Goal: Task Accomplishment & Management: Complete application form

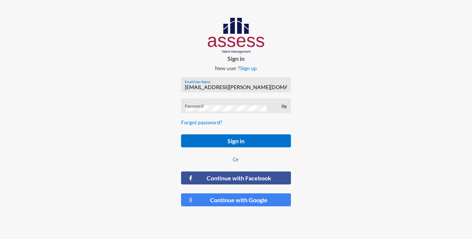
type input "[EMAIL_ADDRESS][PERSON_NAME][DOMAIN_NAME]"
click at [284, 106] on icon at bounding box center [284, 106] width 6 height 6
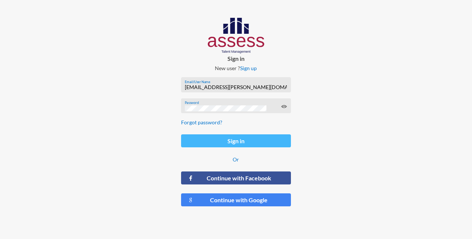
click at [235, 142] on button "Sign in" at bounding box center [236, 140] width 110 height 13
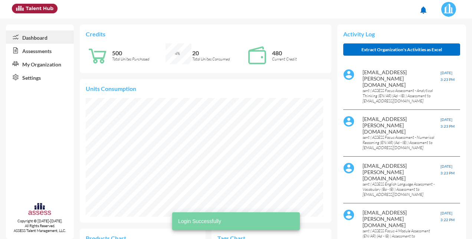
scroll to position [53, 106]
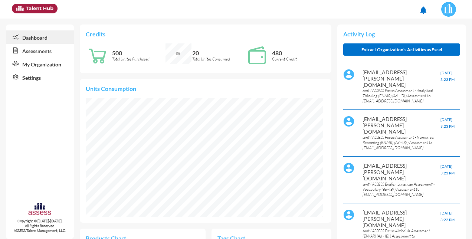
click at [48, 48] on link "Assessments" at bounding box center [40, 50] width 68 height 13
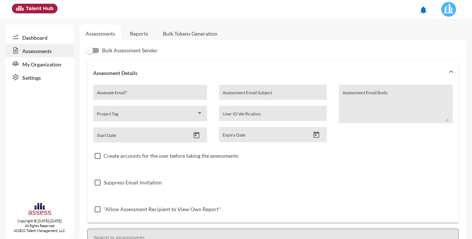
click at [154, 94] on input "Assessee Email *" at bounding box center [150, 95] width 106 height 6
type input "[EMAIL_ADDRESS][DOMAIN_NAME]"
click at [254, 92] on input "Assessment Email Subject" at bounding box center [273, 95] width 100 height 6
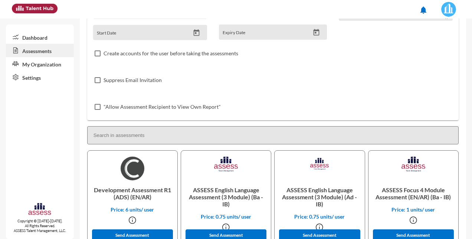
scroll to position [37, 0]
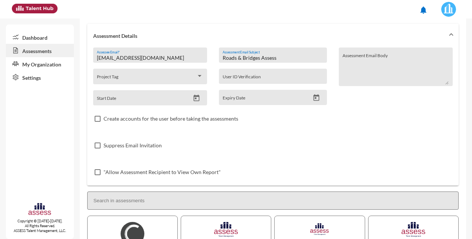
type input "Roads & Bridges Assess"
click at [195, 97] on icon "Open calendar" at bounding box center [196, 98] width 8 height 8
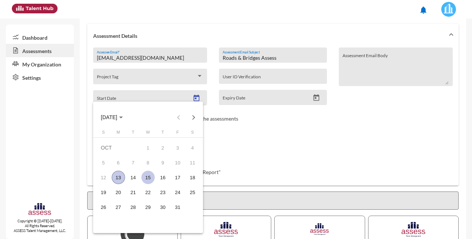
click at [149, 177] on div "15" at bounding box center [147, 177] width 13 height 13
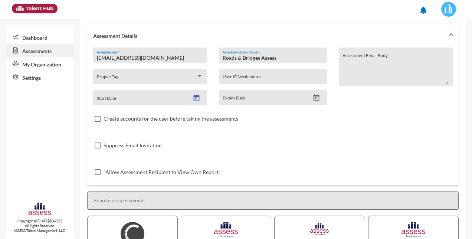
type input "[DATE]"
click at [316, 98] on icon "Open calendar" at bounding box center [316, 97] width 6 height 7
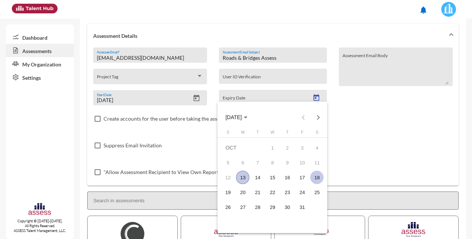
click at [314, 177] on div "18" at bounding box center [316, 177] width 13 height 13
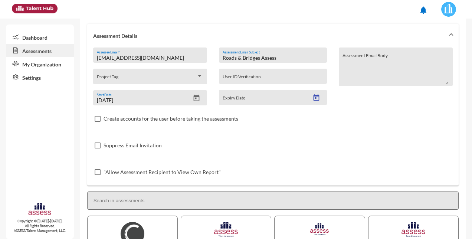
type input "[DATE]"
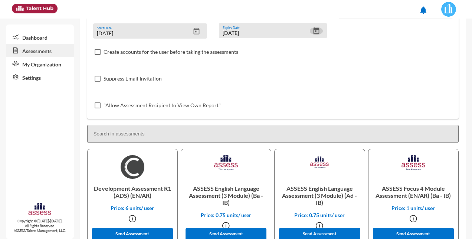
scroll to position [148, 0]
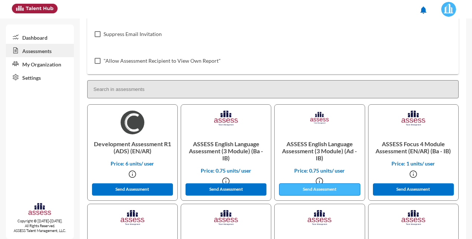
click at [321, 192] on button "Send Assessment" at bounding box center [319, 189] width 81 height 12
click at [319, 189] on button "Send Assessment" at bounding box center [319, 189] width 81 height 12
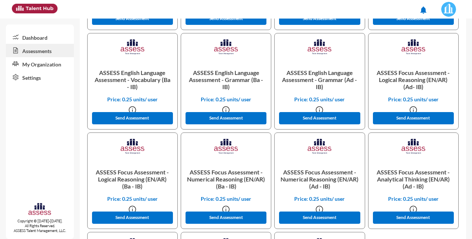
scroll to position [445, 0]
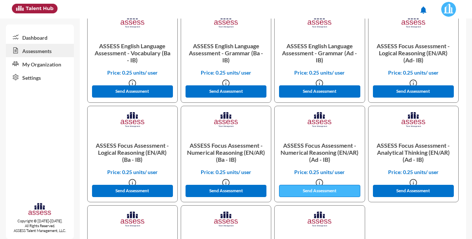
click at [320, 190] on button "Send Assessment" at bounding box center [319, 191] width 81 height 12
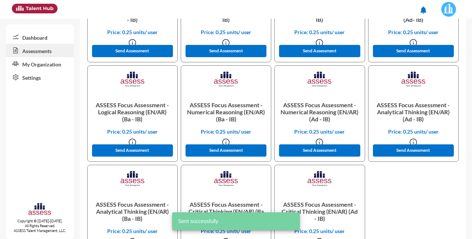
scroll to position [522, 0]
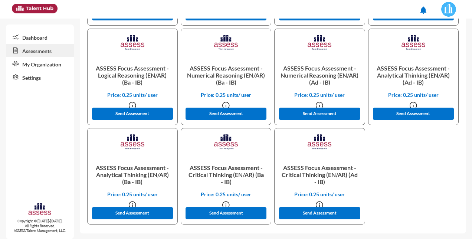
click at [50, 38] on link "Dashboard" at bounding box center [40, 36] width 68 height 13
